Goal: Transaction & Acquisition: Purchase product/service

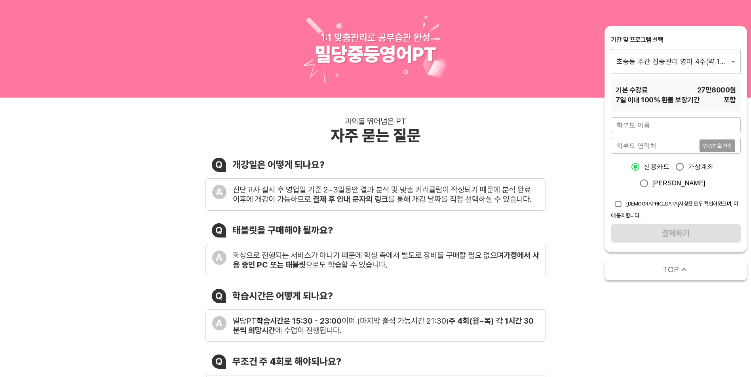
click at [560, 198] on div "과외를 뛰어넘은 PT 자주 묻는 질문 Q 개강일은 어떻게 되나요? A 진단고사 실시 후 영업일 기준 2~3일동안 결과 분석 및 맞춤 커리큘럼이…" at bounding box center [375, 300] width 751 height 404
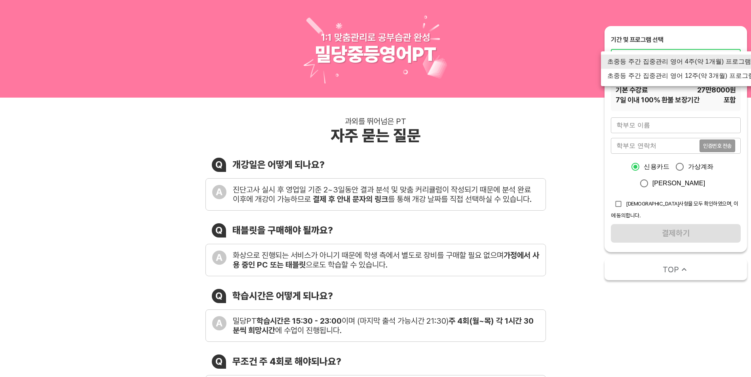
click at [705, 76] on li "초중등 주간 집중관리 영어 12주(약 3개월) 프로그램" at bounding box center [681, 76] width 160 height 14
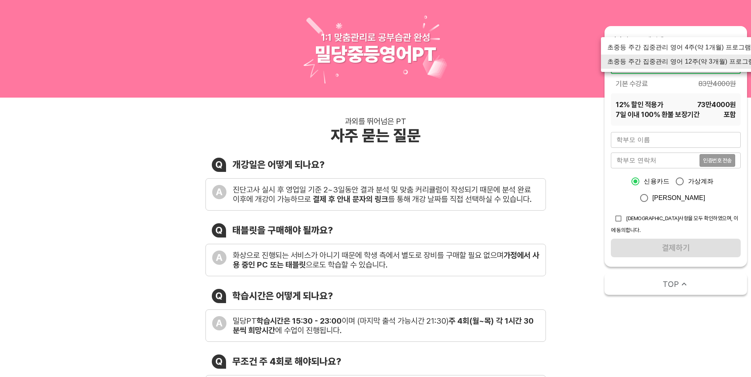
click at [713, 47] on li "초중등 주간 집중관리 영어 4주(약 1개월) 프로그램" at bounding box center [681, 47] width 160 height 14
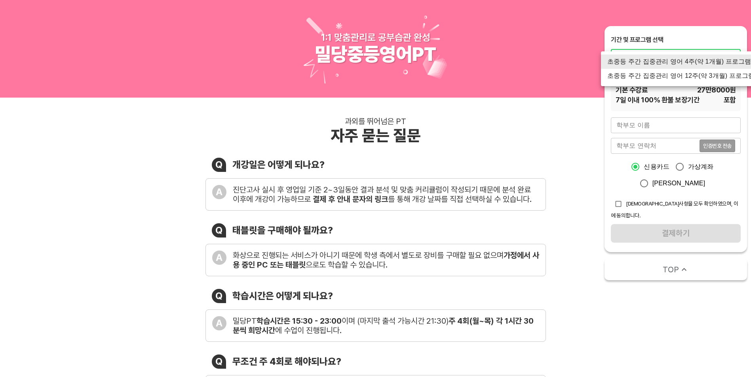
click at [710, 75] on li "초중등 주간 집중관리 영어 12주(약 3개월) 프로그램" at bounding box center [681, 76] width 160 height 14
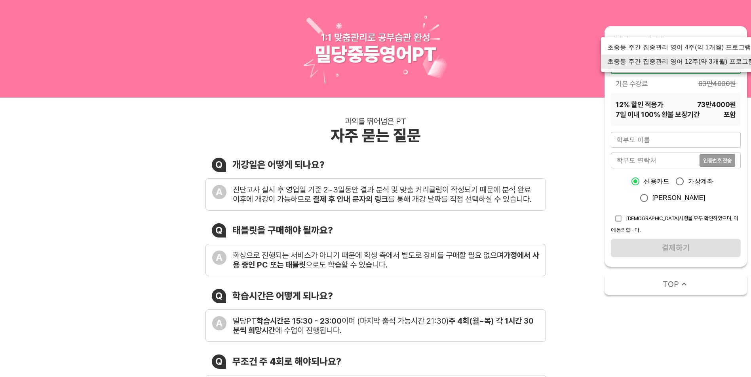
click at [713, 48] on li "초중등 주간 집중관리 영어 4주(약 1개월) 프로그램" at bounding box center [681, 47] width 160 height 14
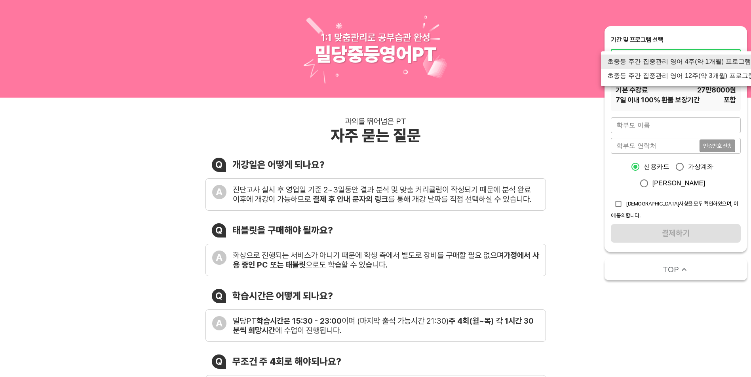
click at [715, 79] on li "초중등 주간 집중관리 영어 12주(약 3개월) 프로그램" at bounding box center [681, 76] width 160 height 14
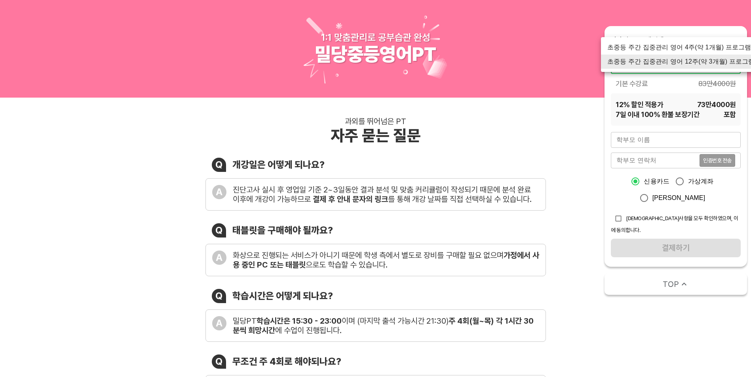
click at [715, 49] on li "초중등 주간 집중관리 영어 4주(약 1개월) 프로그램" at bounding box center [681, 47] width 160 height 14
type input "1760"
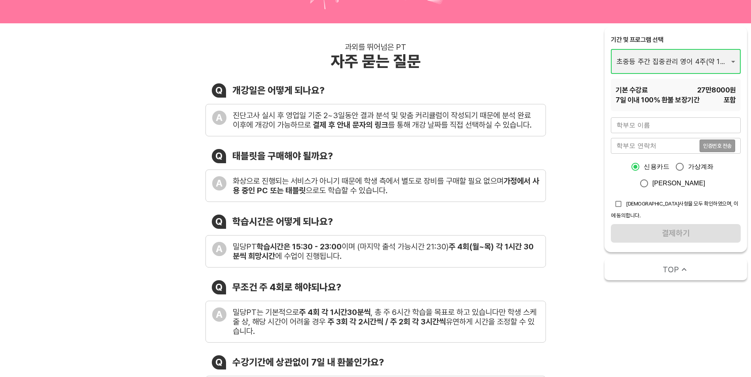
scroll to position [198, 0]
